Goal: Use online tool/utility: Use online tool/utility

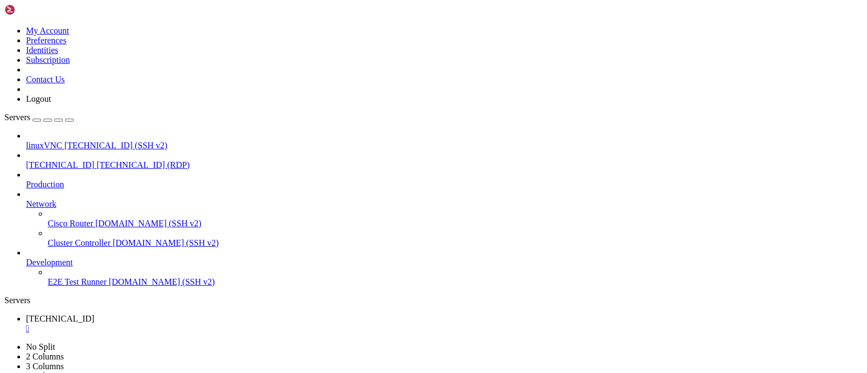
drag, startPoint x: 190, startPoint y: 523, endPoint x: 191, endPoint y: 509, distance: 13.6
drag, startPoint x: 564, startPoint y: 517, endPoint x: 594, endPoint y: 509, distance: 31.4
